Goal: Navigation & Orientation: Find specific page/section

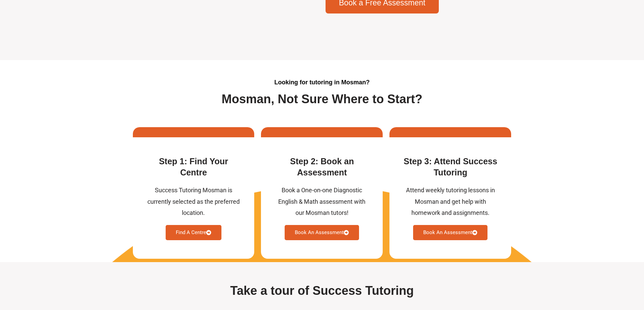
scroll to position [1655, 0]
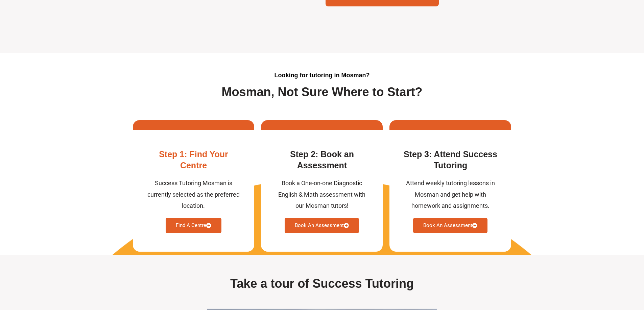
click at [188, 233] on link "Find A Centre" at bounding box center [194, 225] width 56 height 15
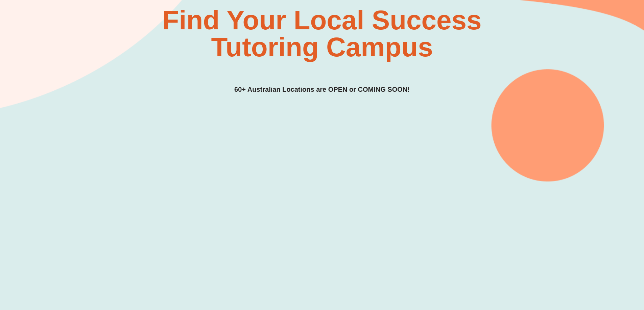
scroll to position [135, 0]
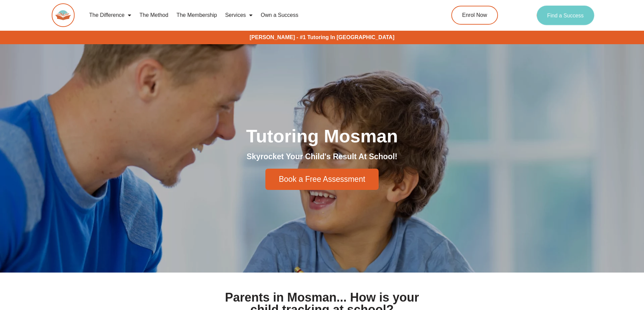
click at [577, 15] on span "Find a Success" at bounding box center [565, 15] width 36 height 5
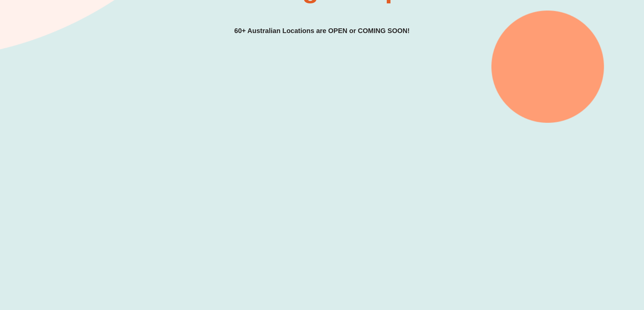
scroll to position [181, 0]
